Goal: Information Seeking & Learning: Learn about a topic

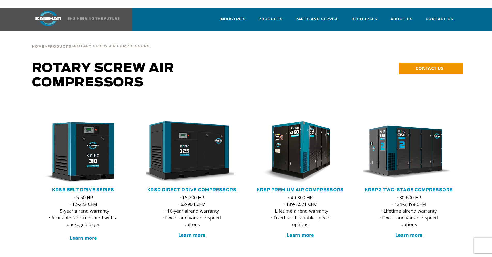
click at [96, 14] on link at bounding box center [75, 19] width 92 height 23
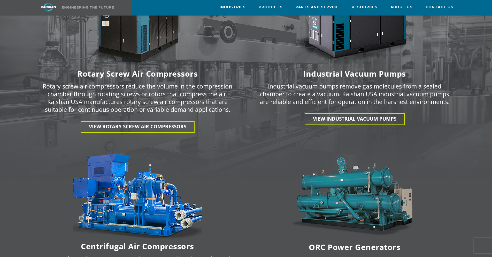
scroll to position [733, 0]
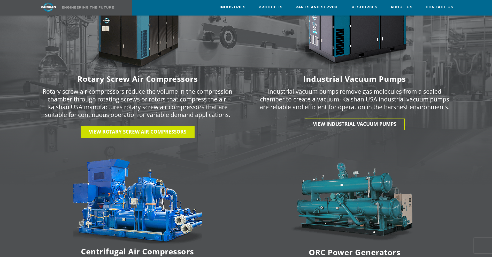
click at [146, 128] on span "View Rotary Screw Air Compressors" at bounding box center [138, 131] width 98 height 7
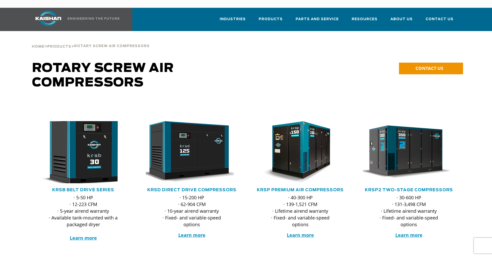
click at [94, 144] on img at bounding box center [79, 152] width 101 height 68
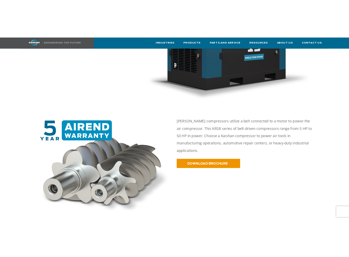
scroll to position [206, 0]
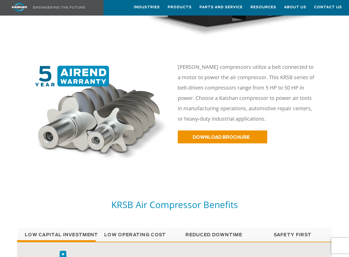
click at [260, 62] on p "[PERSON_NAME] compressors utilize a belt connected to a motor to power the air …" at bounding box center [246, 93] width 137 height 62
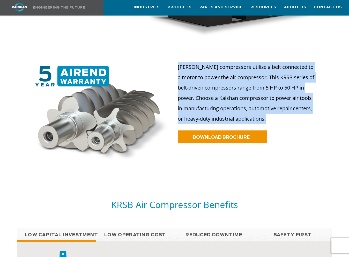
click at [260, 62] on p "[PERSON_NAME] compressors utilize a belt connected to a motor to power the air …" at bounding box center [246, 93] width 137 height 62
